Goal: Task Accomplishment & Management: Manage account settings

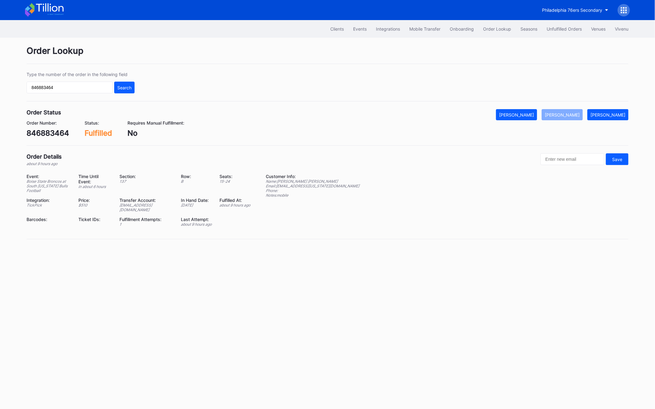
click at [558, 36] on div "Clients Events Integrations Mobile Transfer Onboarding Order Lookup Seasons Unf…" at bounding box center [328, 29] width 618 height 18
click at [558, 32] on button "Unfulfilled Orders" at bounding box center [564, 28] width 44 height 11
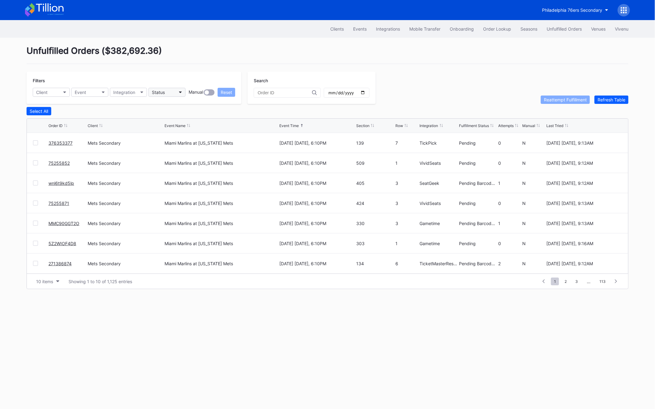
click at [161, 95] on div "Status" at bounding box center [158, 92] width 13 height 5
click at [163, 119] on div "Failed to Fulfill" at bounding box center [167, 119] width 29 height 5
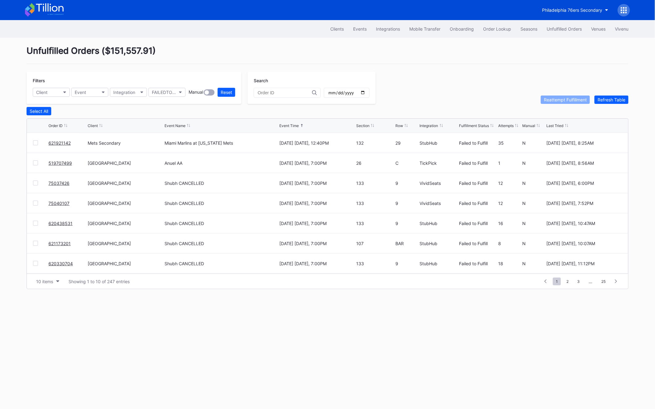
click at [38, 141] on div at bounding box center [40, 142] width 15 height 5
click at [36, 141] on div at bounding box center [35, 142] width 5 height 5
click at [567, 99] on div "Reattempt Fulfillment" at bounding box center [565, 99] width 43 height 5
click at [611, 98] on div "Refresh Table" at bounding box center [612, 99] width 28 height 5
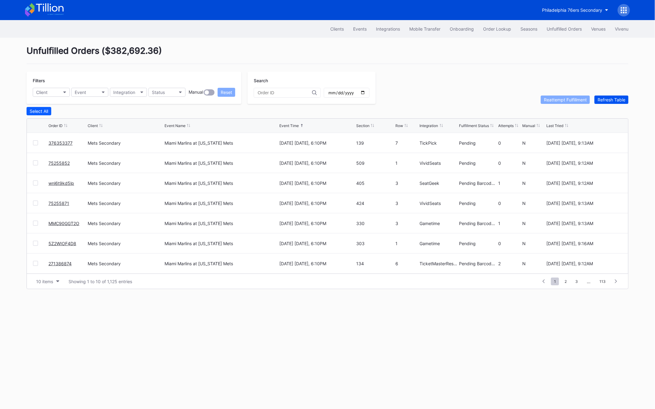
click at [611, 98] on div "Refresh Table" at bounding box center [612, 99] width 28 height 5
click at [266, 92] on input "text" at bounding box center [285, 92] width 54 height 5
paste input "622049715"
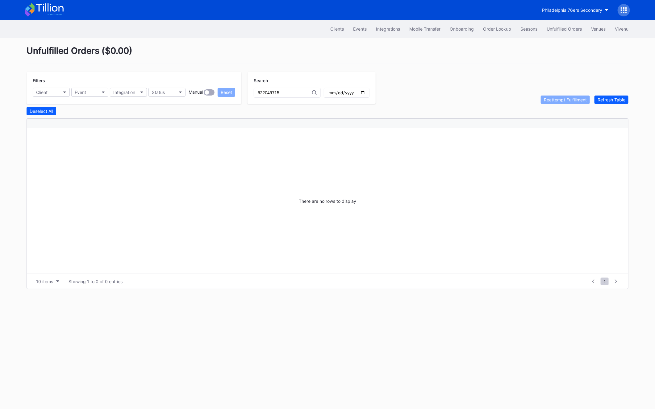
type input "622049715"
click at [496, 28] on div "Order Lookup" at bounding box center [497, 28] width 28 height 5
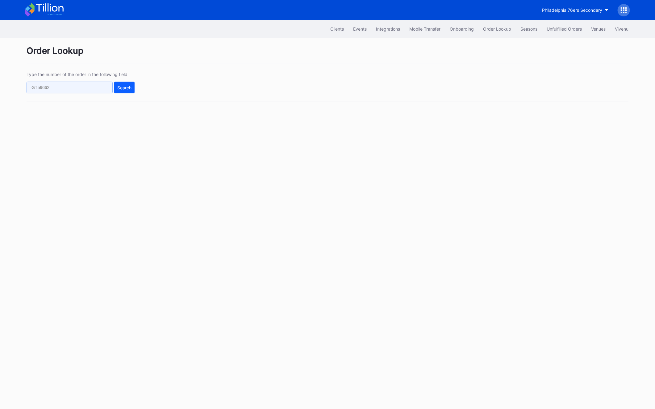
click at [37, 85] on input "text" at bounding box center [70, 88] width 86 height 12
paste input "513580438"
type input "513580438"
click at [130, 85] on div "Search" at bounding box center [124, 87] width 14 height 5
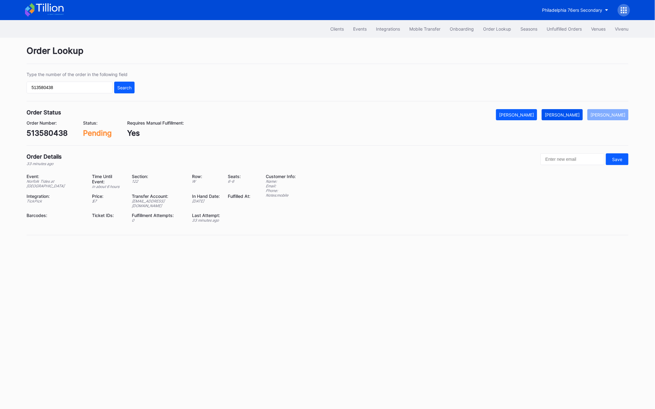
click at [573, 112] on div "[PERSON_NAME]" at bounding box center [562, 114] width 35 height 5
click at [43, 133] on div "513580438" at bounding box center [47, 132] width 41 height 9
copy div "513580438"
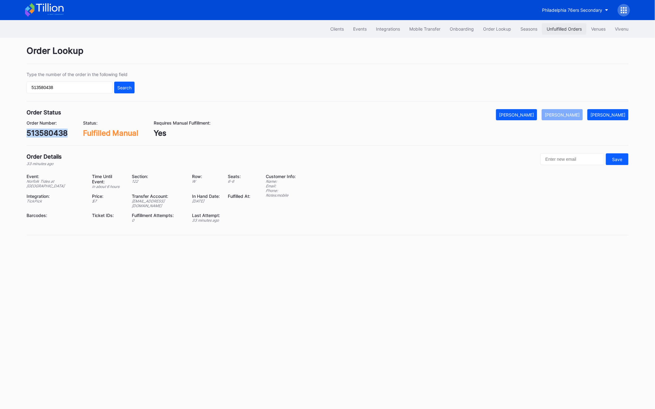
click at [557, 30] on div "Unfulfilled Orders" at bounding box center [564, 28] width 35 height 5
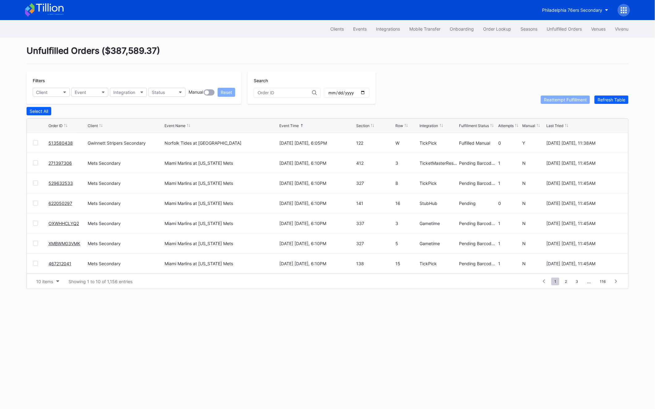
click at [601, 95] on div "Filters Client Event Integration Status Manual Reset Search Reattempt Fulfillme…" at bounding box center [328, 88] width 602 height 32
click at [601, 99] on div "Refresh Table" at bounding box center [612, 99] width 28 height 5
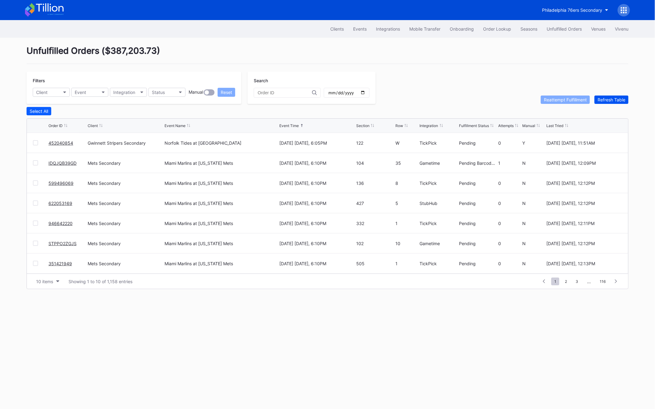
click at [601, 99] on div "Refresh Table" at bounding box center [612, 99] width 28 height 5
click at [155, 95] on button "Status" at bounding box center [167, 92] width 37 height 9
click at [157, 116] on div "Failed to Fulfill" at bounding box center [185, 119] width 72 height 11
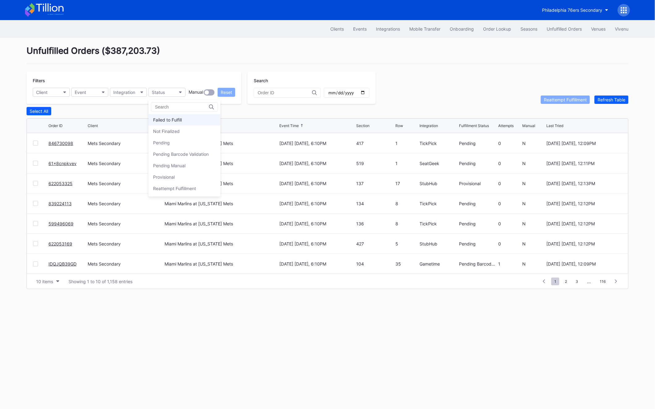
scroll to position [0, 0]
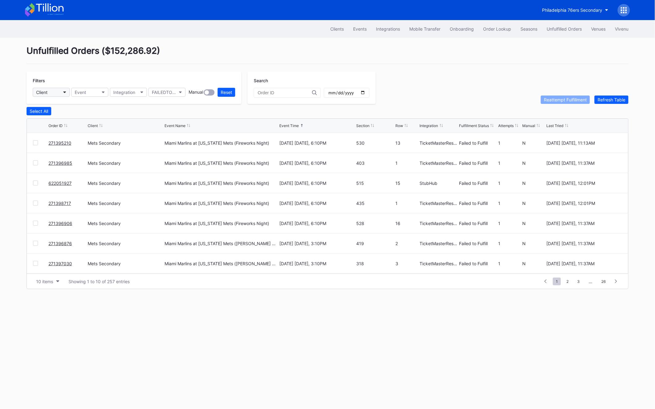
click at [55, 91] on button "Client" at bounding box center [51, 92] width 37 height 9
type input "mets"
click at [74, 119] on div "Mets Secondary" at bounding box center [69, 119] width 72 height 11
click at [39, 113] on div "Select All" at bounding box center [39, 110] width 19 height 5
click at [572, 90] on div "Filters Mets Secondary Event Integration FAILEDTOFULFILL Manual Reset Search Re…" at bounding box center [328, 88] width 602 height 32
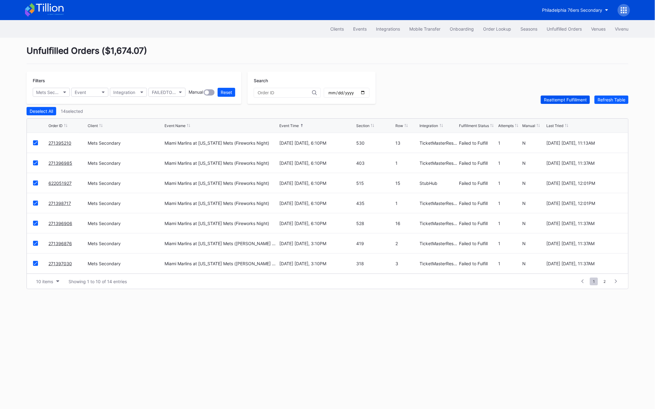
click at [572, 96] on button "Reattempt Fulfillment" at bounding box center [565, 99] width 49 height 8
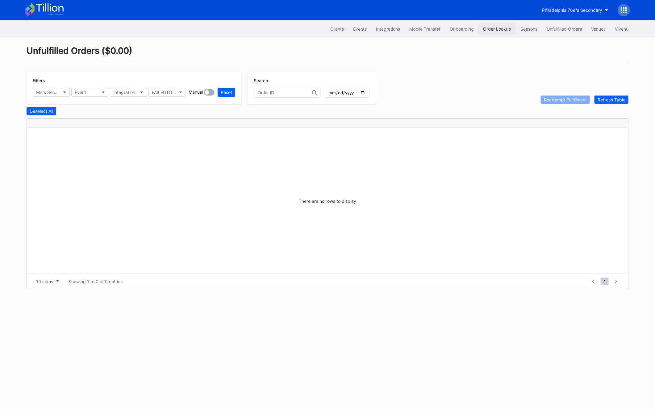
click at [489, 31] on div "Order Lookup" at bounding box center [497, 28] width 28 height 5
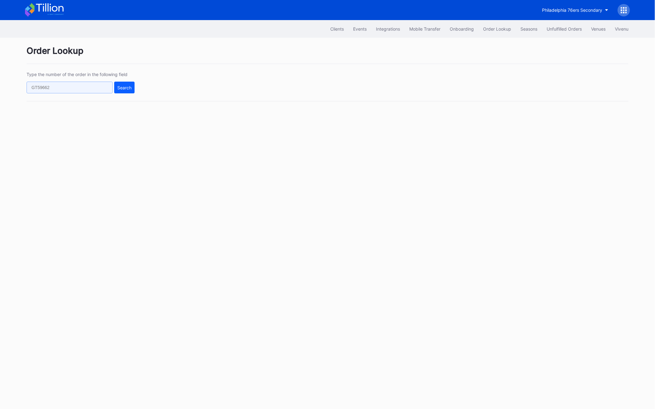
click at [63, 93] on input "text" at bounding box center [70, 88] width 86 height 12
paste input "452040854"
type input "452040854"
click at [121, 84] on button "Search" at bounding box center [124, 88] width 20 height 12
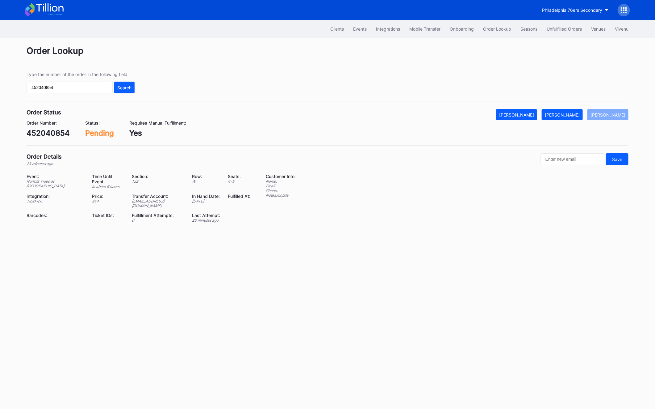
click at [574, 108] on div "Order Lookup Type the number of the order in the following field 452040854 Sear…" at bounding box center [328, 144] width 618 height 213
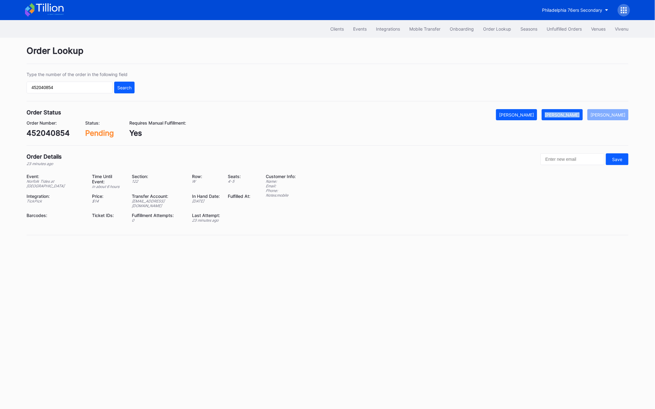
click at [574, 108] on div "Order Lookup Type the number of the order in the following field 452040854 Sear…" at bounding box center [328, 144] width 618 height 213
click at [573, 111] on button "[PERSON_NAME]" at bounding box center [562, 114] width 41 height 11
click at [41, 145] on div "Order Status Mark Cancelled [PERSON_NAME] Mark Pending Order Number: 452040854 …" at bounding box center [328, 127] width 602 height 36
click at [41, 139] on div "Order Status Mark Cancelled [PERSON_NAME] Mark Pending Order Number: 452040854 …" at bounding box center [328, 127] width 602 height 36
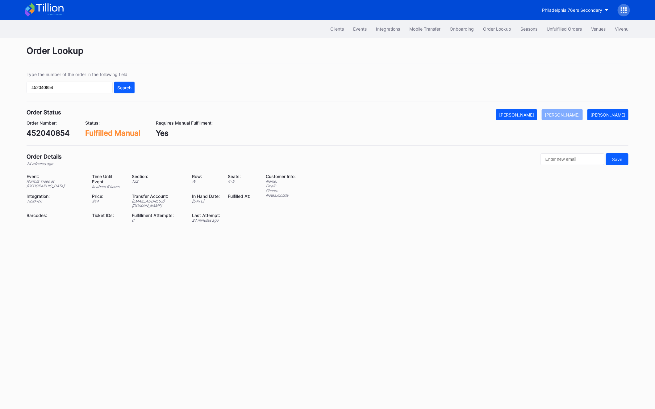
click at [41, 139] on div "Order Status Mark Cancelled [PERSON_NAME] Mark Pending Order Number: 452040854 …" at bounding box center [328, 127] width 602 height 36
click at [41, 134] on div "452040854" at bounding box center [48, 132] width 43 height 9
copy div "452040854"
click at [611, 120] on button "[PERSON_NAME]" at bounding box center [608, 114] width 41 height 11
